Goal: Task Accomplishment & Management: Manage account settings

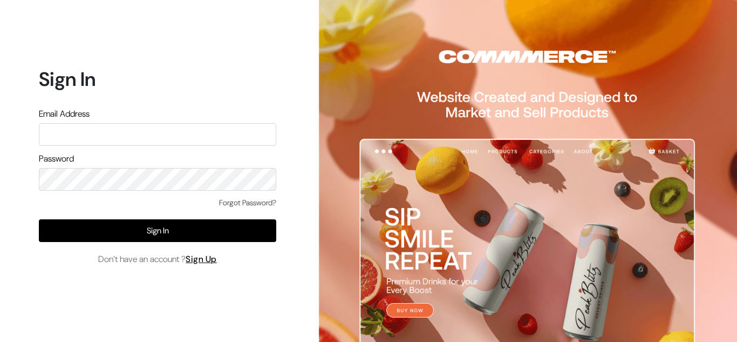
type input "glowriousherbayur2024@gmail.com"
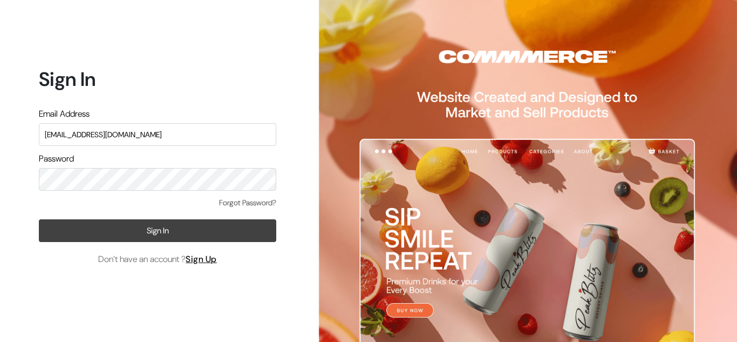
click at [146, 228] on button "Sign In" at bounding box center [157, 230] width 237 height 23
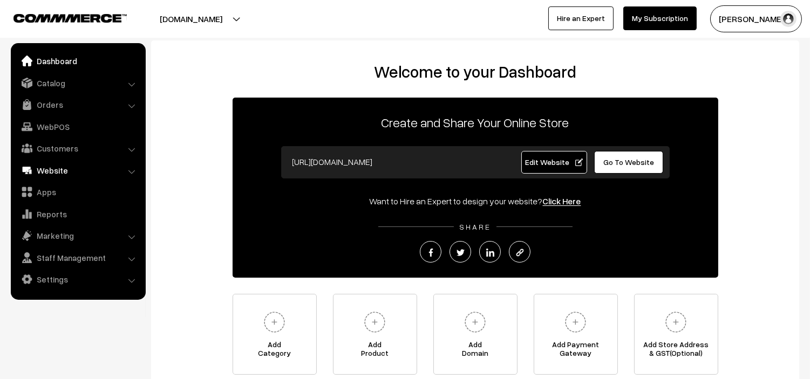
click at [52, 173] on link "Website" at bounding box center [77, 170] width 128 height 19
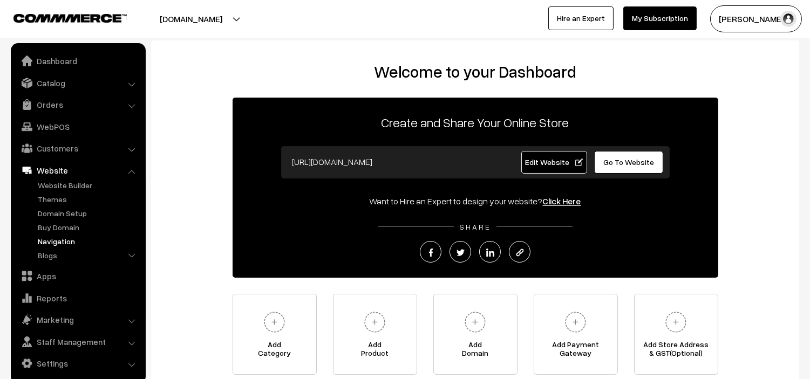
click at [57, 237] on link "Navigation" at bounding box center [88, 241] width 107 height 11
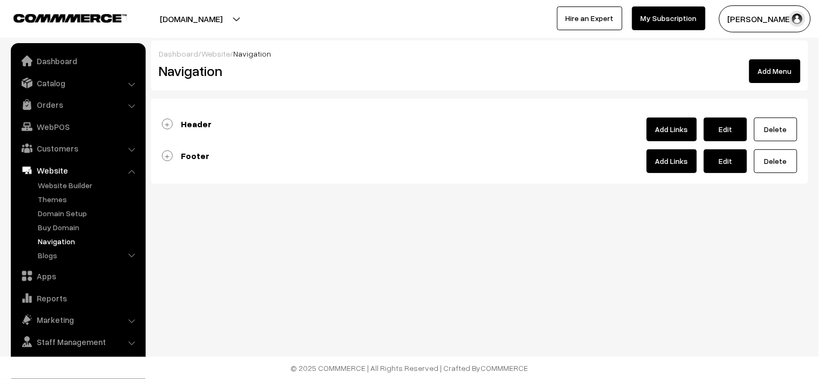
click at [166, 124] on link "Header" at bounding box center [187, 124] width 50 height 11
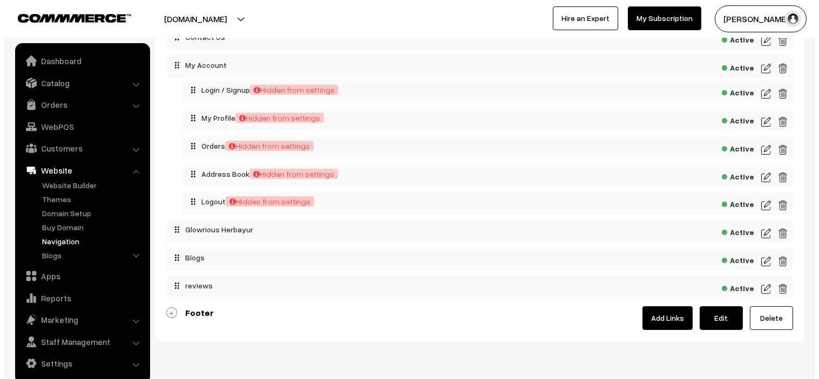
scroll to position [257, 0]
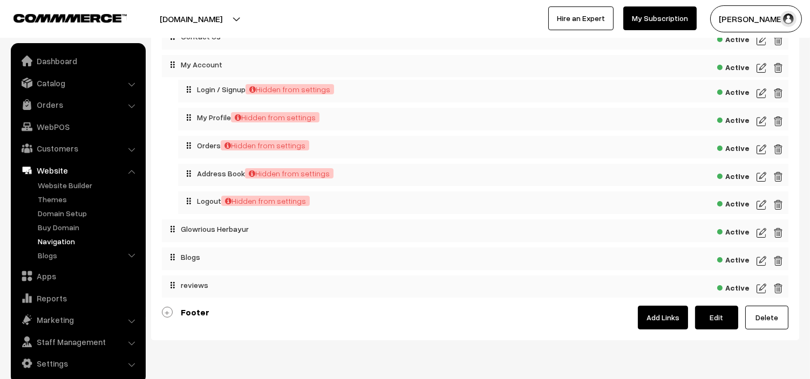
click at [763, 293] on img at bounding box center [761, 288] width 10 height 13
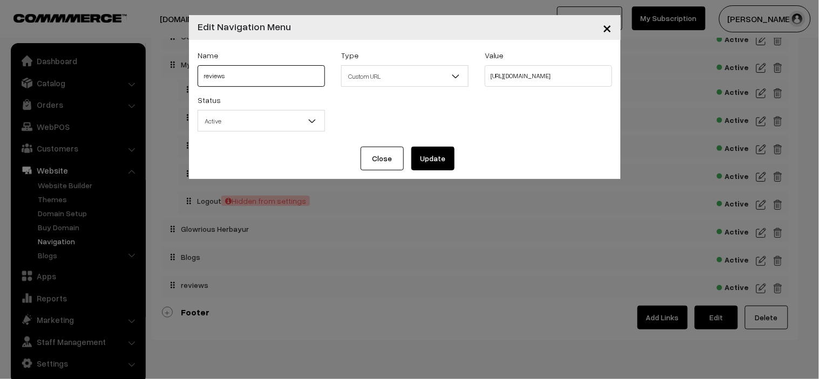
click at [203, 74] on input "reviews" at bounding box center [260, 76] width 127 height 22
click at [206, 74] on input "reviews" at bounding box center [260, 76] width 127 height 22
click at [257, 80] on input "Reviews" at bounding box center [260, 76] width 127 height 22
type input "Reviews"
click at [437, 158] on button "Update" at bounding box center [432, 159] width 43 height 24
